Goal: Answer question/provide support: Answer question/provide support

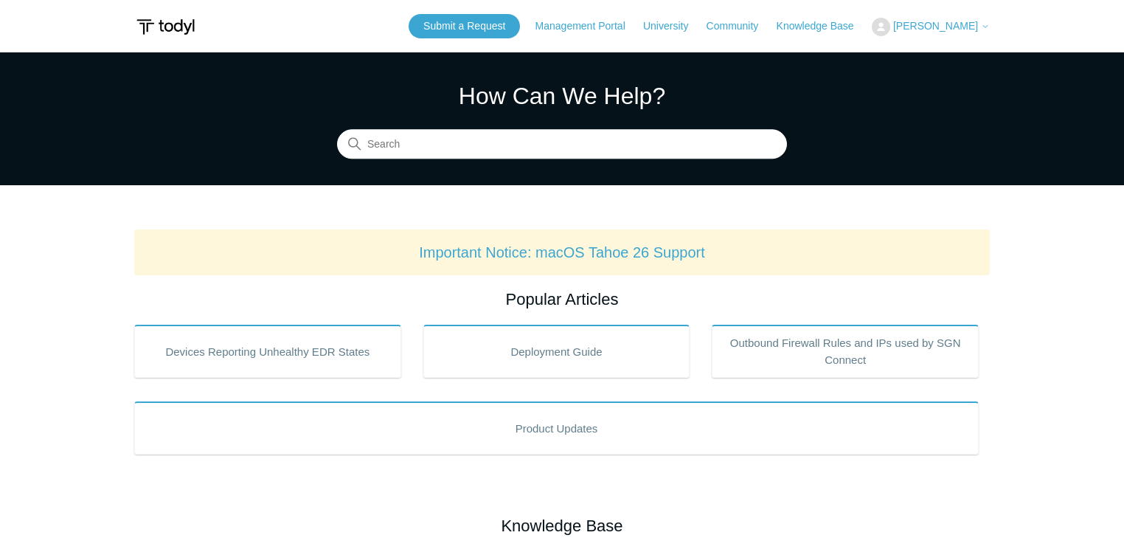
click at [956, 29] on span "[PERSON_NAME]" at bounding box center [935, 26] width 85 height 12
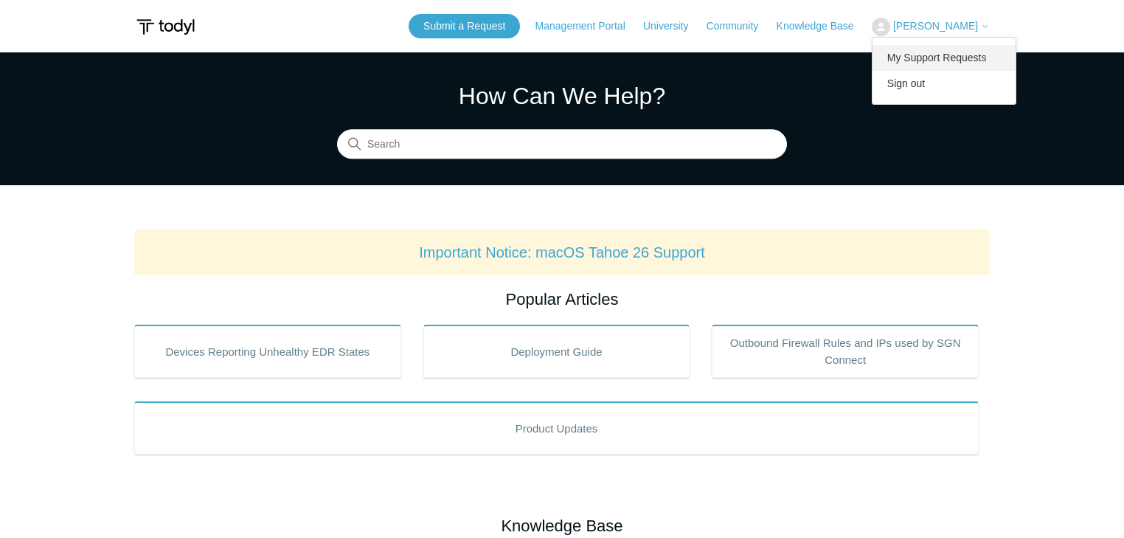
click at [958, 56] on link "My Support Requests" at bounding box center [945, 58] width 144 height 26
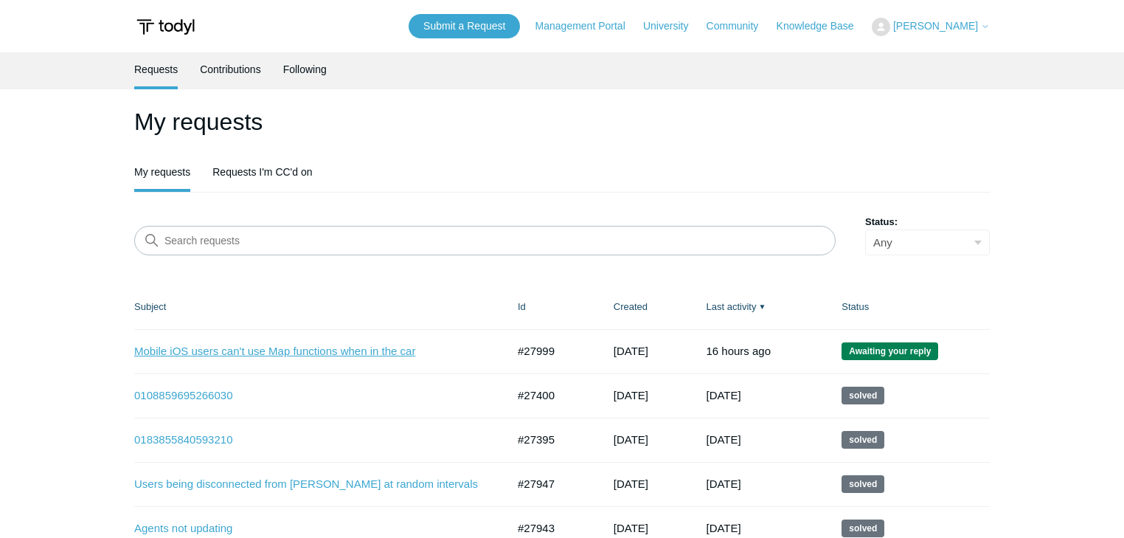
click at [255, 352] on link "Mobile iOS users can't use Map functions when in the car" at bounding box center [309, 351] width 350 height 17
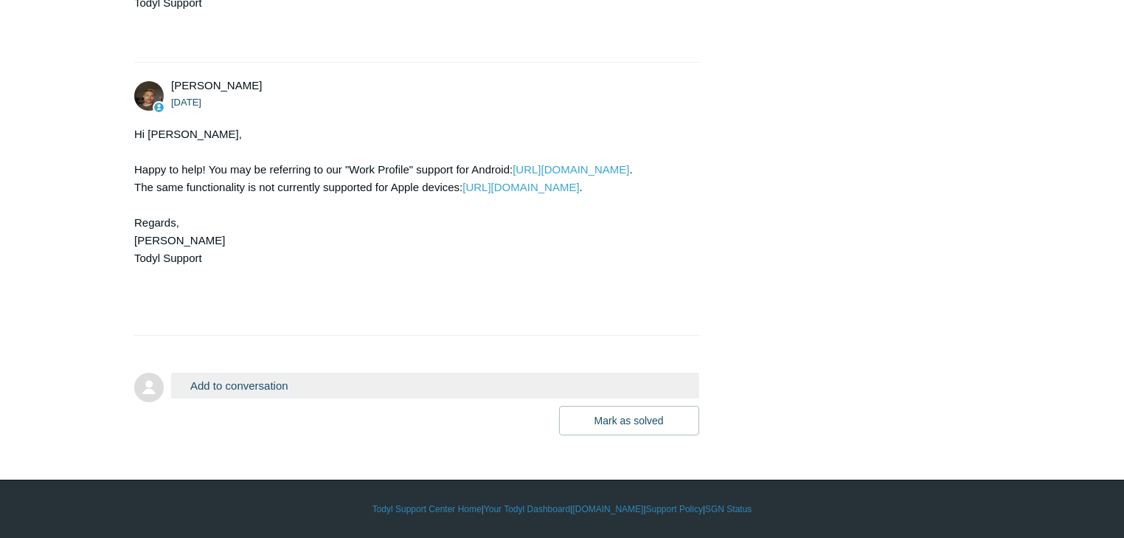
scroll to position [3146, 0]
click at [255, 387] on button "Add to conversation" at bounding box center [435, 386] width 528 height 26
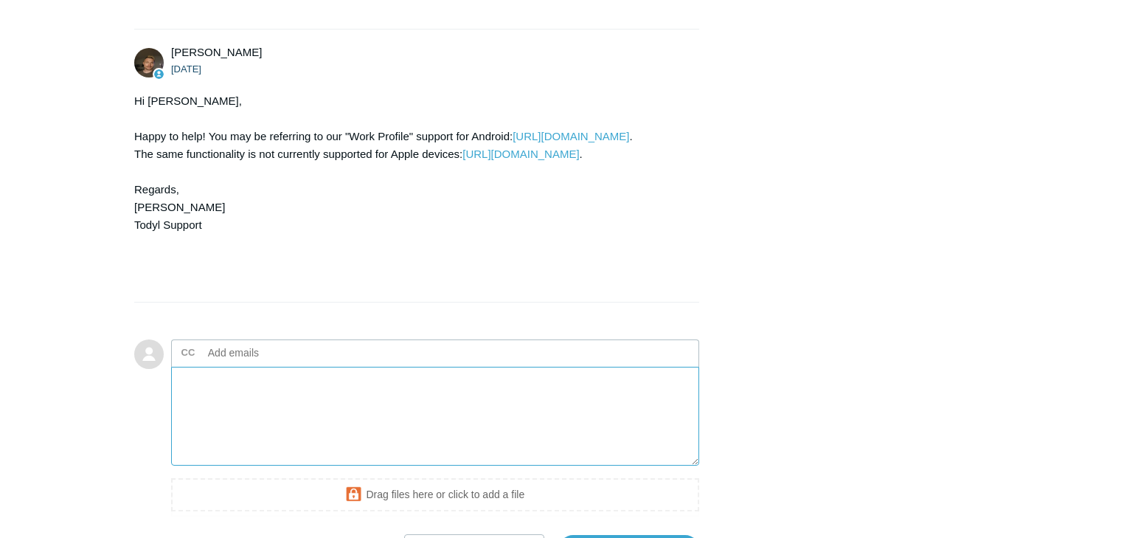
click at [280, 437] on textarea "Add your reply" at bounding box center [435, 417] width 528 height 100
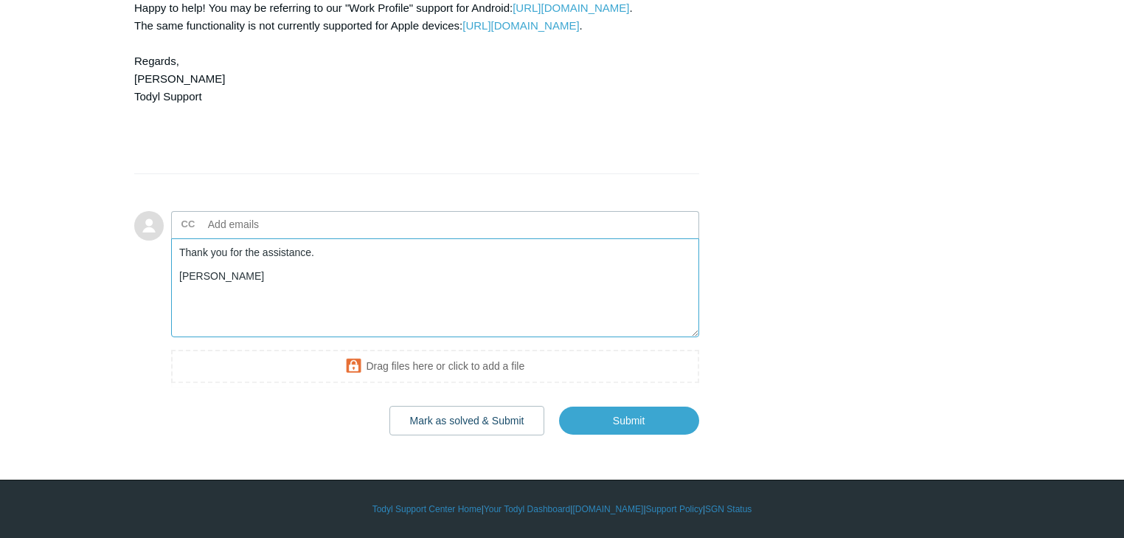
scroll to position [3308, 0]
type textarea "Thank you for the assistance. John"
click at [480, 420] on button "Mark as solved & Submit" at bounding box center [468, 421] width 156 height 30
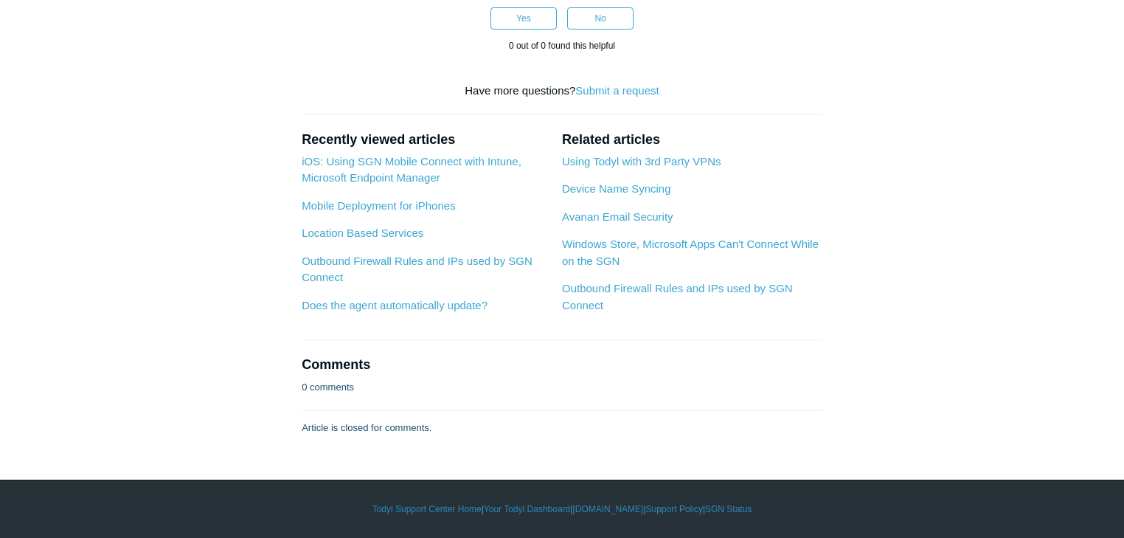
scroll to position [7609, 0]
drag, startPoint x: 302, startPoint y: 152, endPoint x: 508, endPoint y: 246, distance: 226.4
copy article "Loremip: Dolor SIT Ametco Adipisc elit Seddoe, Temporinc Utlabore Etdolor Magna…"
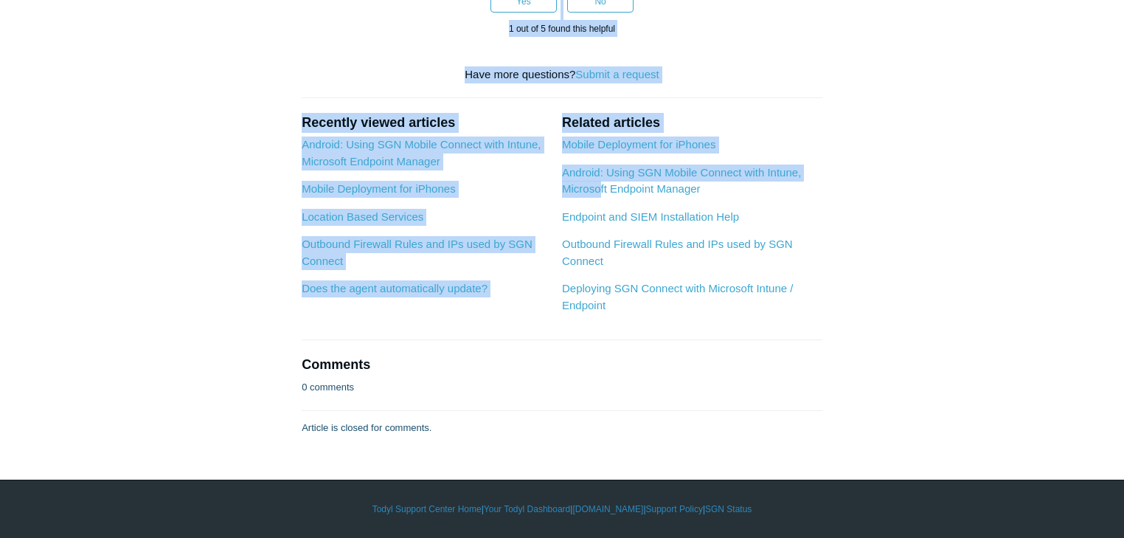
scroll to position [7016, 0]
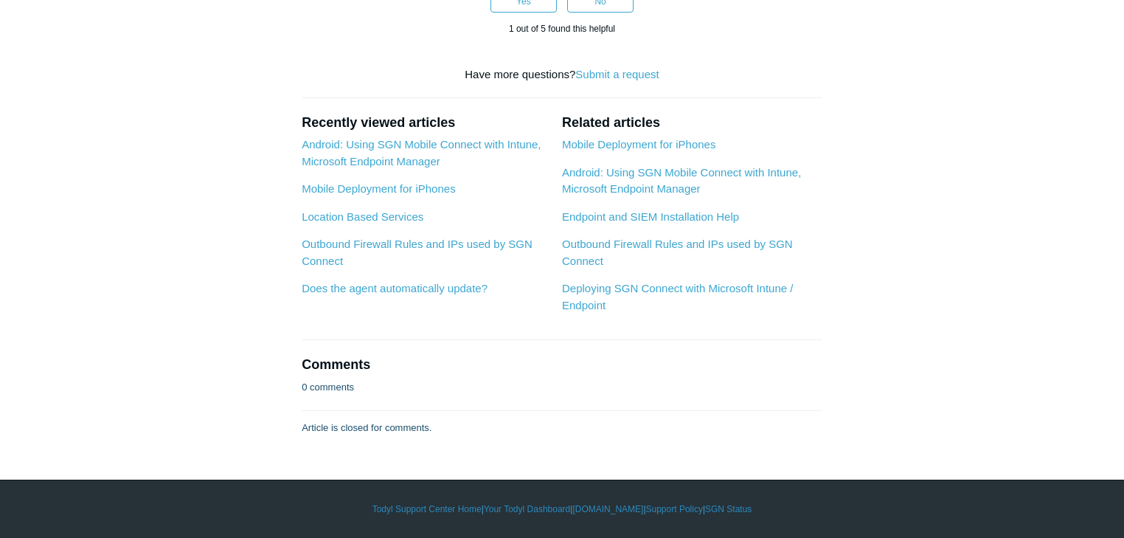
drag, startPoint x: 355, startPoint y: 148, endPoint x: 570, endPoint y: 166, distance: 215.5
copy article "Using SGN Mobile Connect with Intune, Microsoft Endpoint Manager Follow Not yet…"
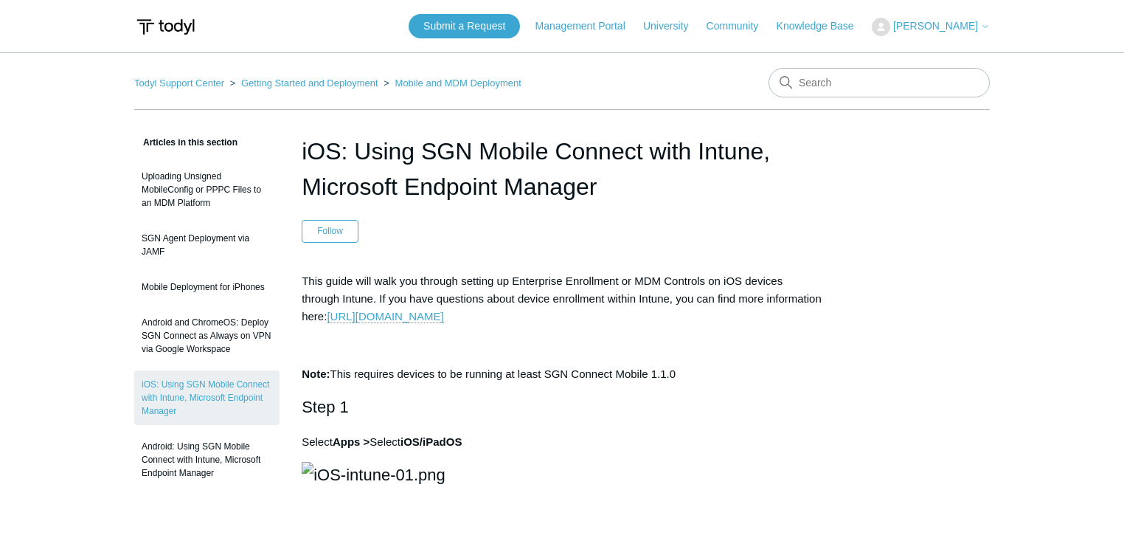
scroll to position [7016, 0]
